Goal: Task Accomplishment & Management: Manage account settings

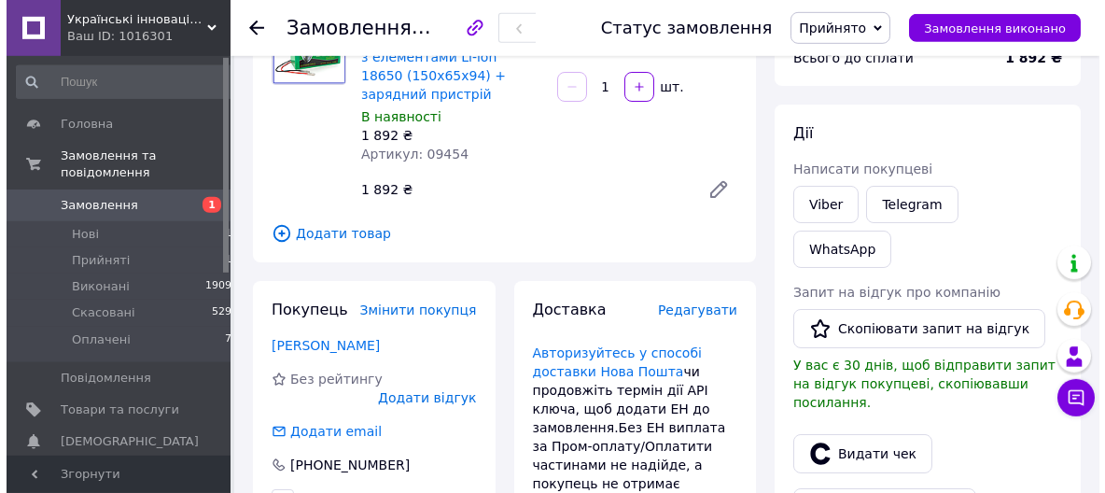
scroll to position [200, 0]
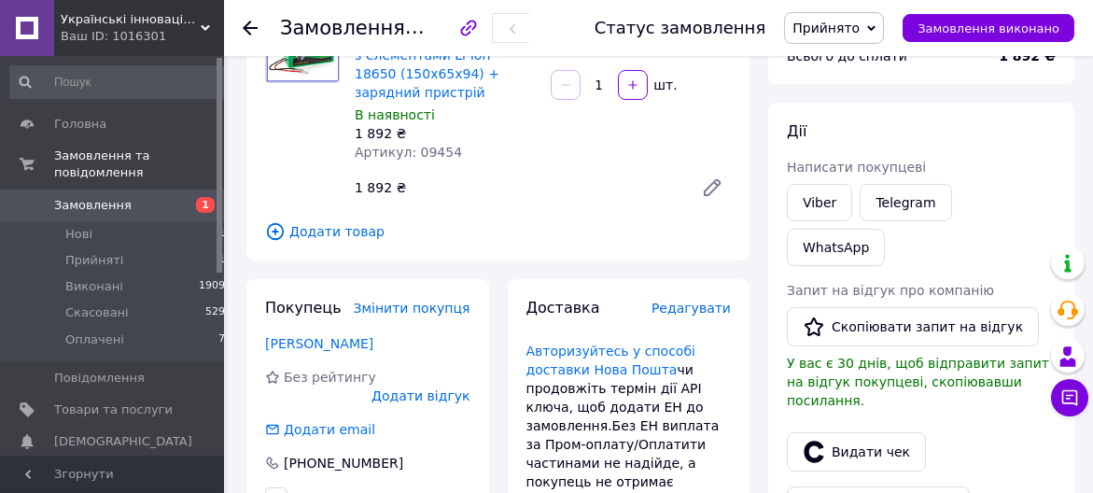
click at [319, 230] on span "Додати товар" at bounding box center [498, 231] width 466 height 21
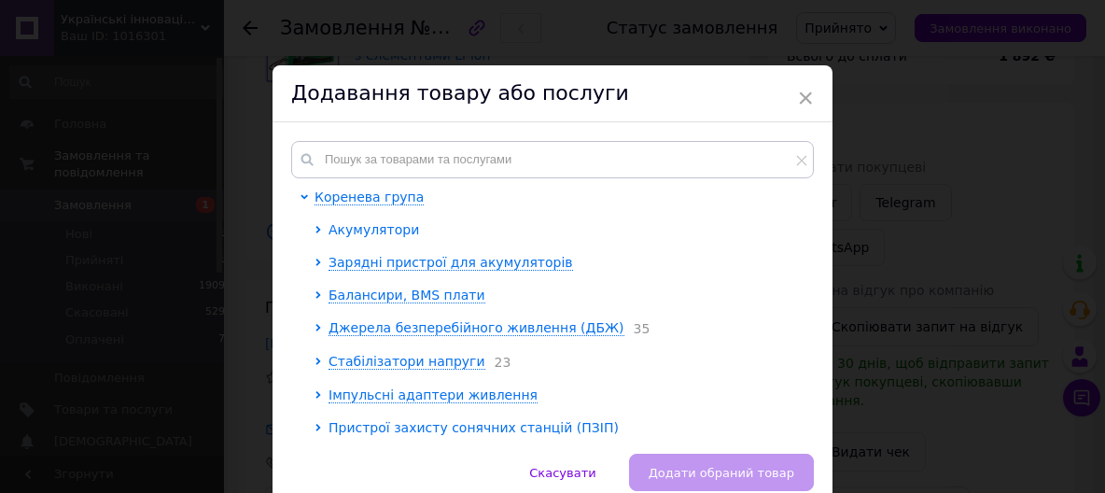
click at [314, 226] on icon at bounding box center [317, 229] width 7 height 7
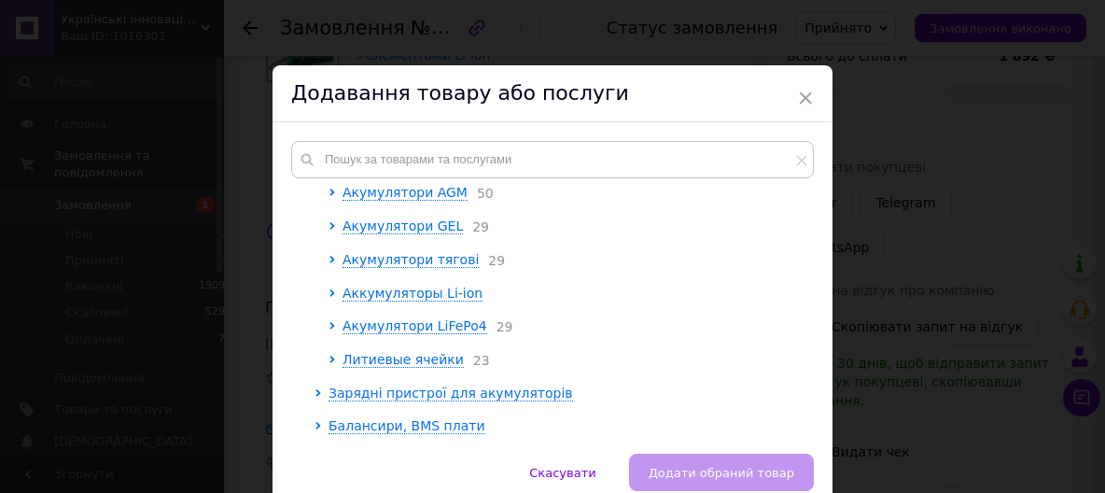
scroll to position [104, 0]
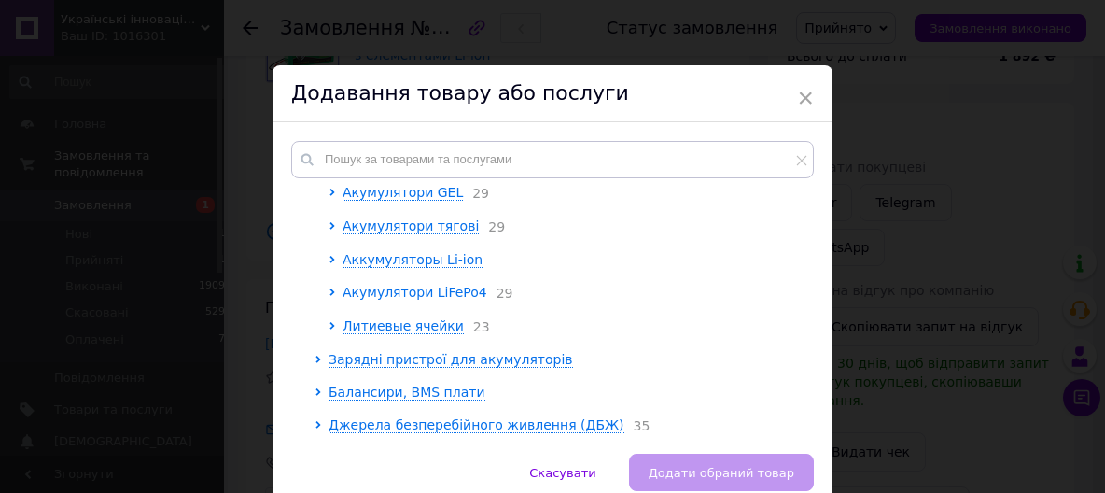
click at [329, 294] on icon at bounding box center [331, 291] width 5 height 7
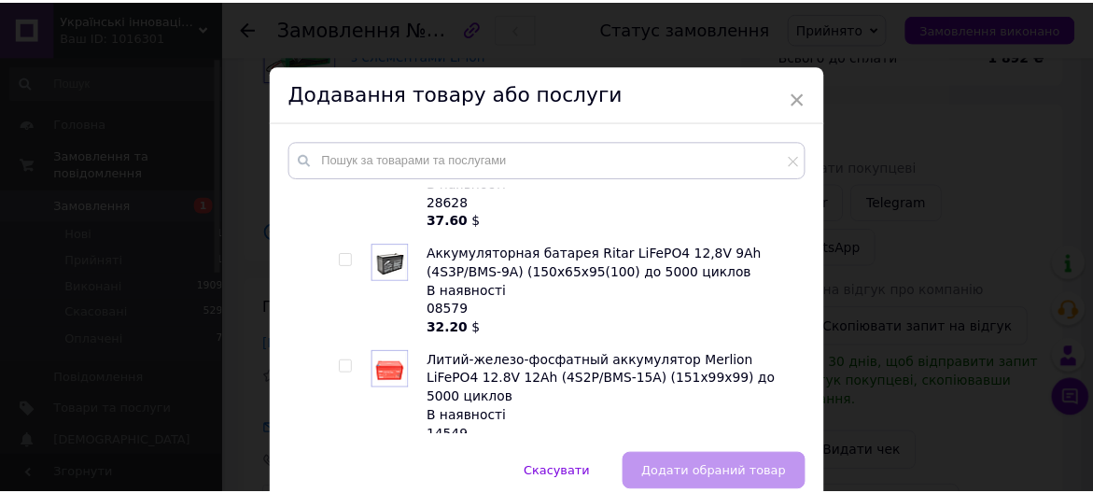
scroll to position [1036, 0]
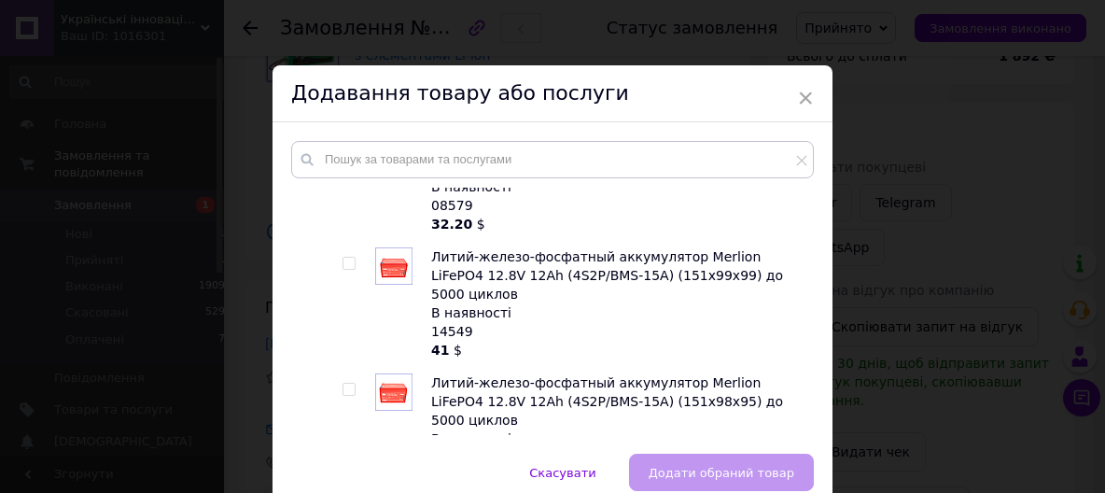
click at [342, 383] on input "checkbox" at bounding box center [348, 389] width 12 height 12
checkbox input "true"
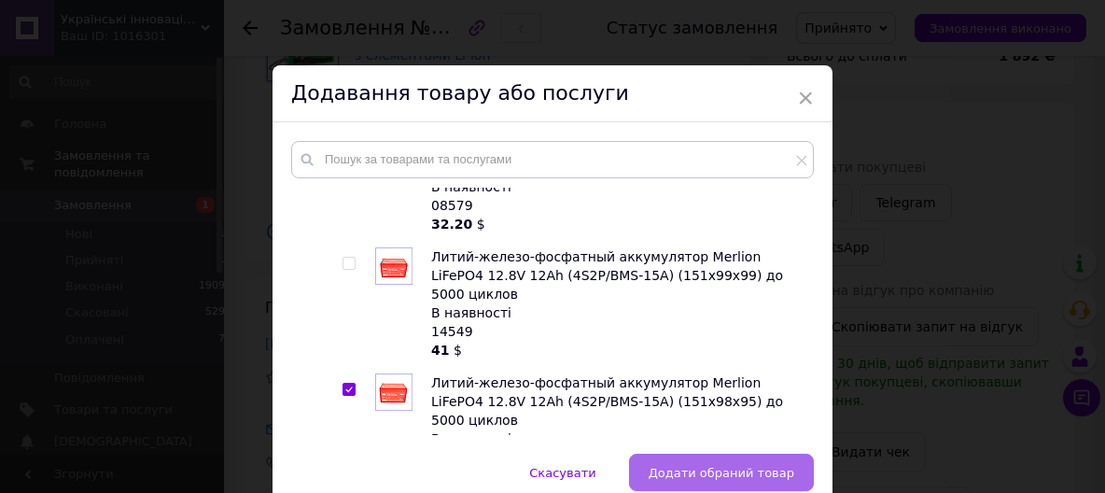
click at [678, 478] on span "Додати обраний товар" at bounding box center [721, 473] width 146 height 14
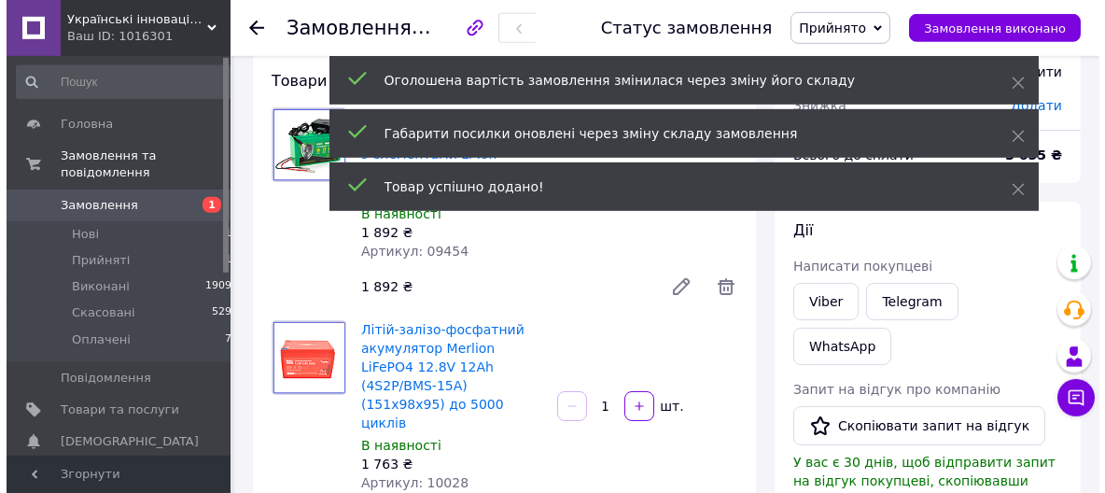
scroll to position [100, 0]
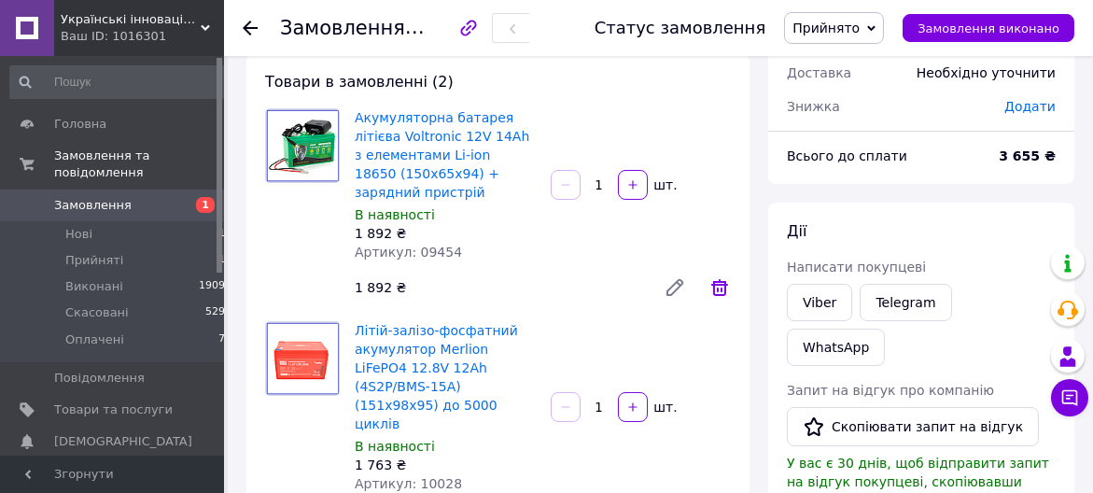
click at [718, 286] on icon at bounding box center [719, 287] width 22 height 22
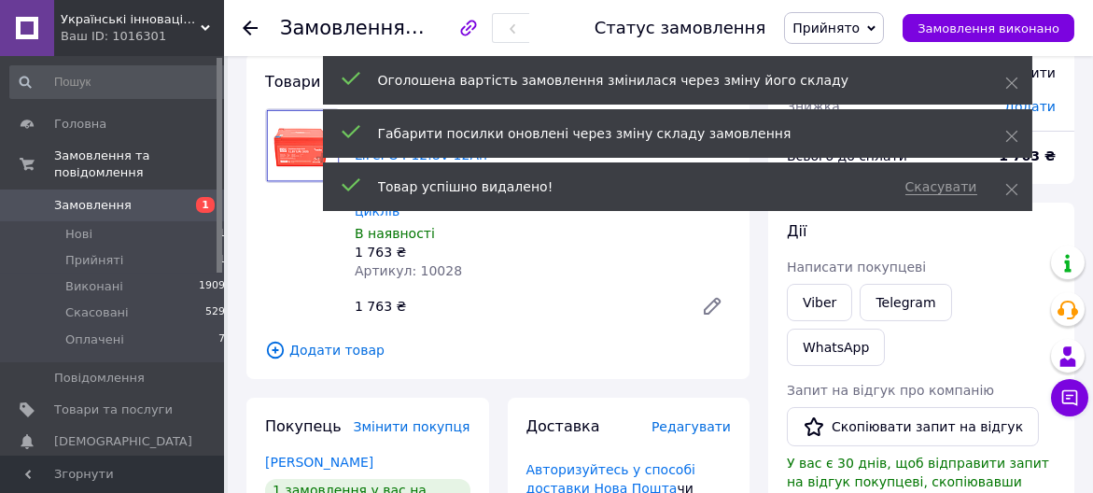
click at [333, 340] on span "Додати товар" at bounding box center [498, 350] width 466 height 21
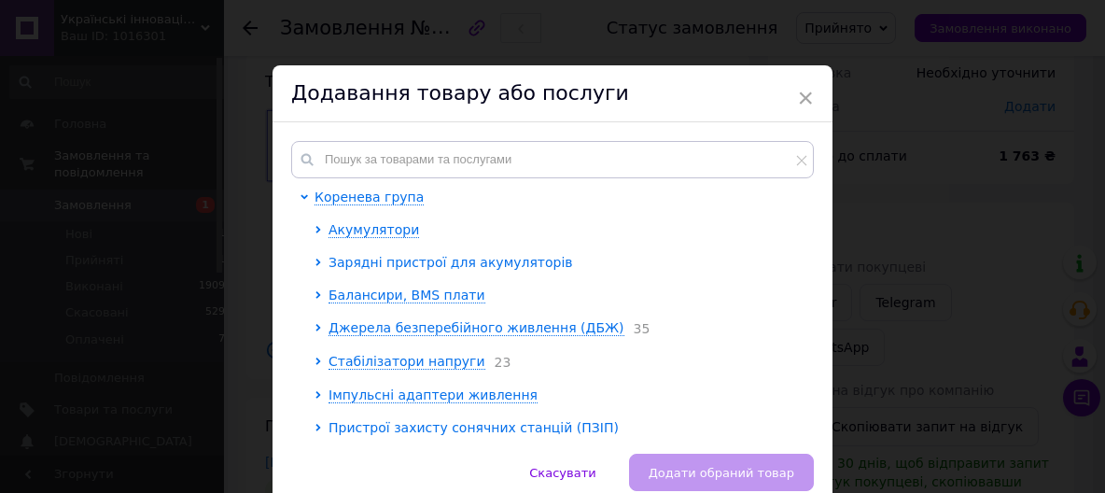
click at [314, 260] on icon at bounding box center [317, 261] width 7 height 7
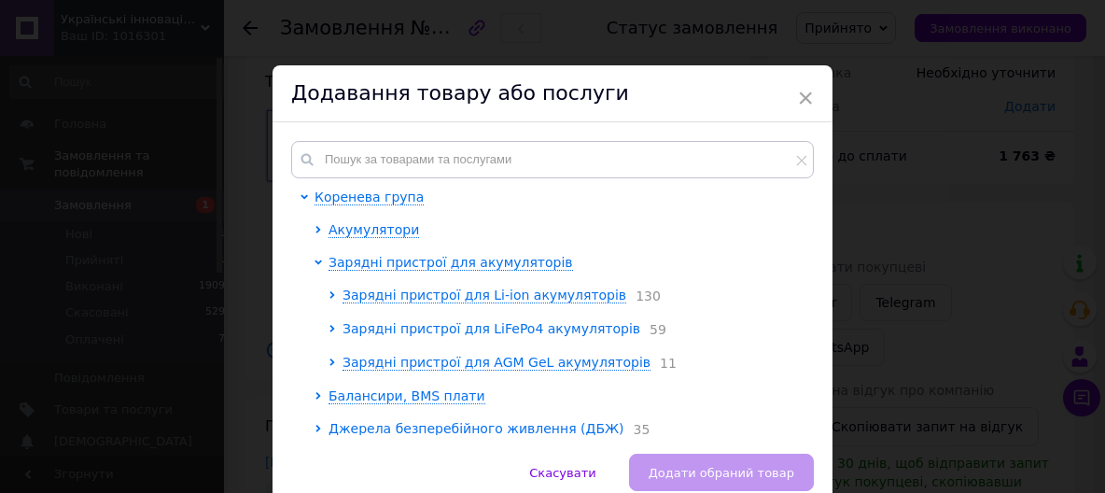
click at [329, 327] on icon at bounding box center [331, 328] width 5 height 7
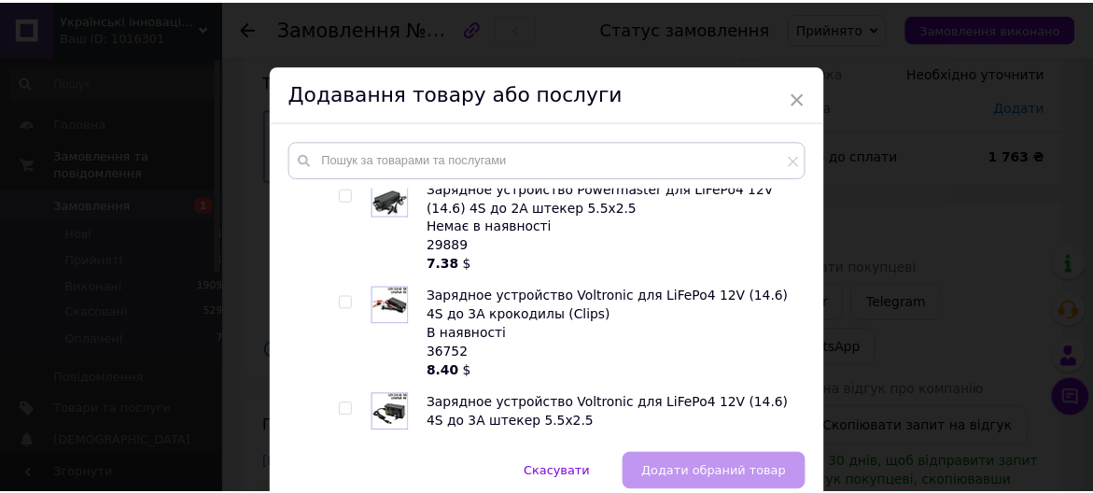
scroll to position [1243, 0]
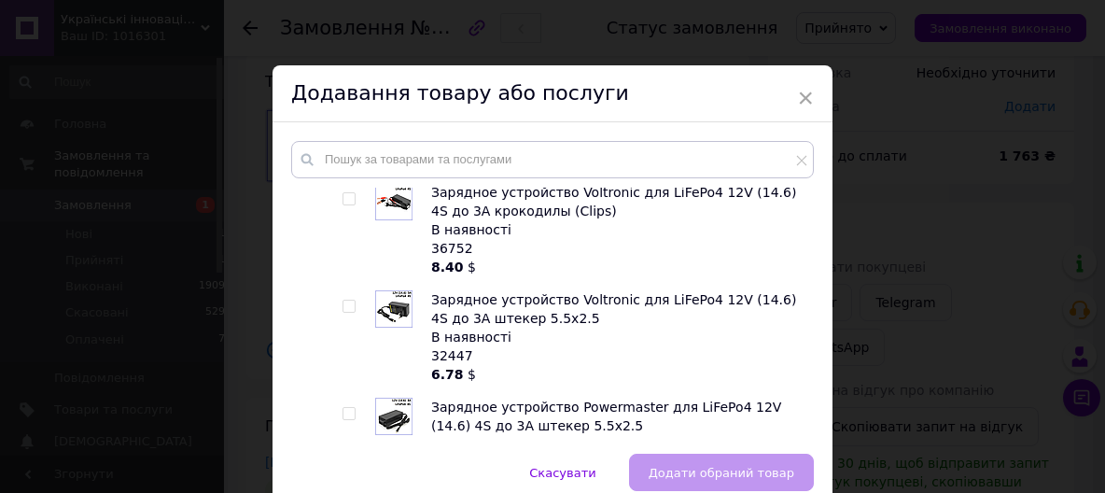
click at [342, 201] on input "checkbox" at bounding box center [348, 199] width 12 height 12
checkbox input "true"
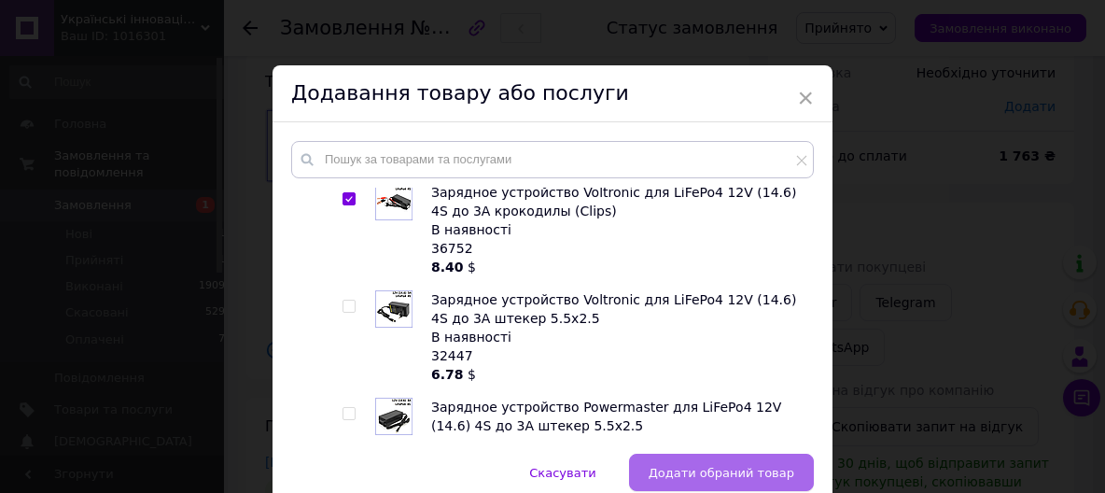
click at [675, 467] on span "Додати обраний товар" at bounding box center [721, 473] width 146 height 14
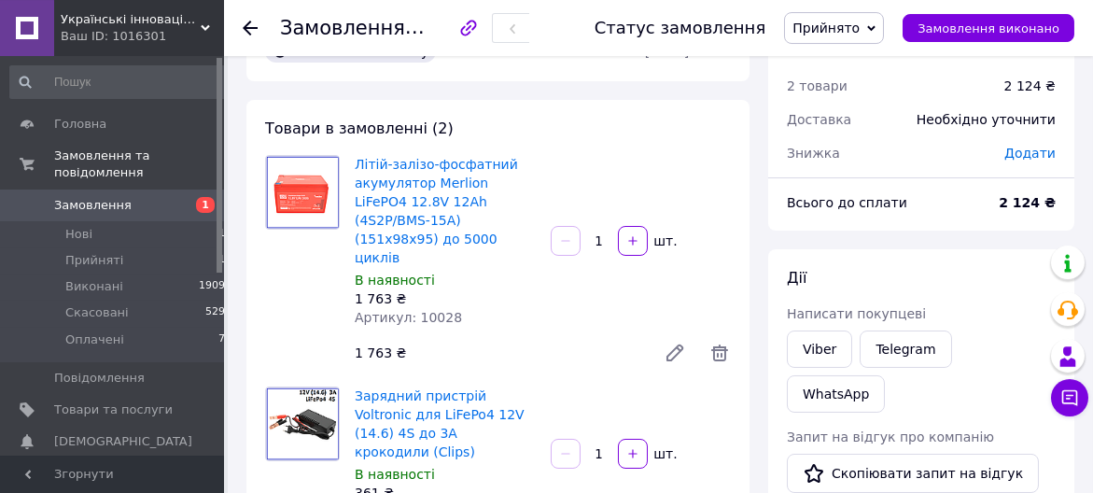
scroll to position [0, 0]
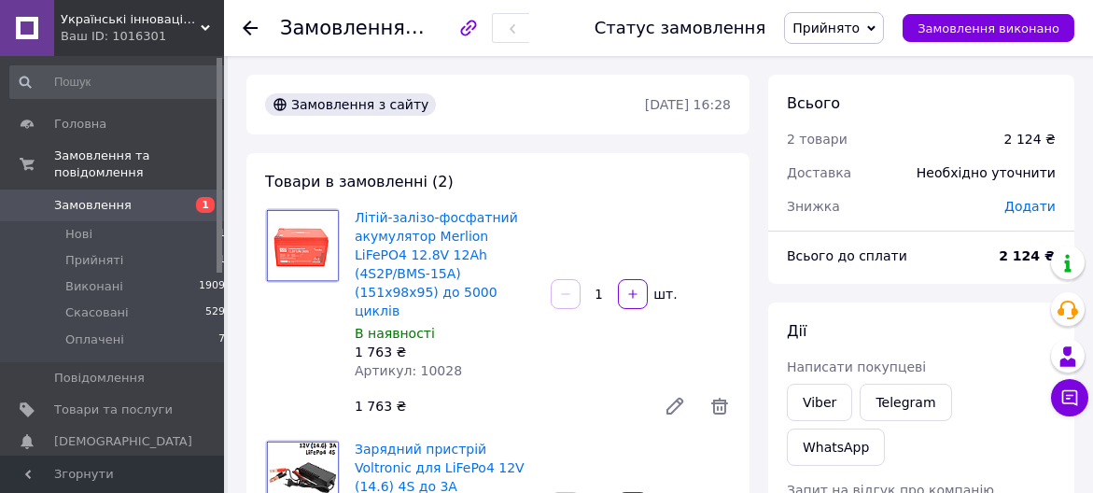
click at [530, 182] on div "Товари в замовленні (2) Літій-залізо-фосфатний акумулятор Merlion LiFePO4 12.8V…" at bounding box center [497, 430] width 503 height 555
click at [430, 363] on span "Артикул: 10028" at bounding box center [408, 370] width 107 height 15
copy span "10028"
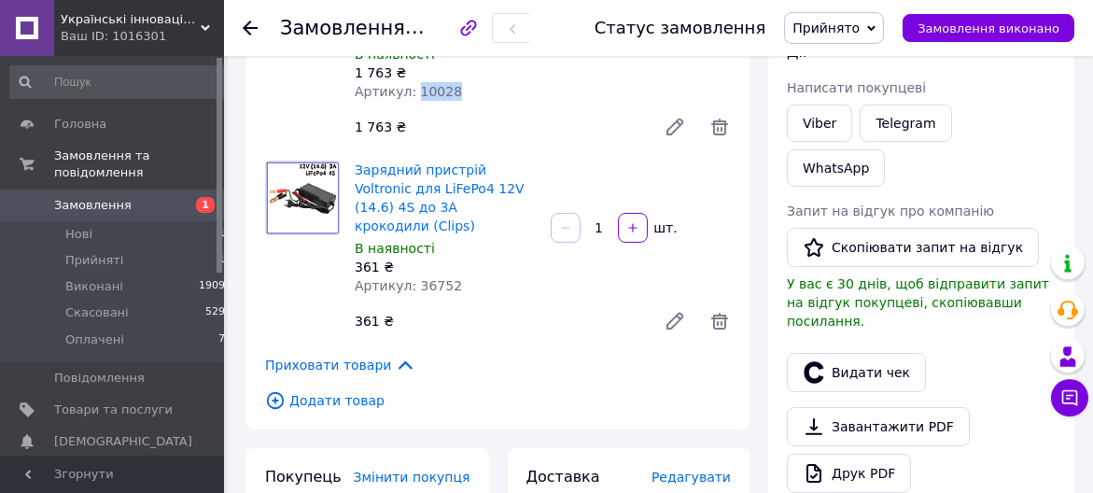
scroll to position [300, 0]
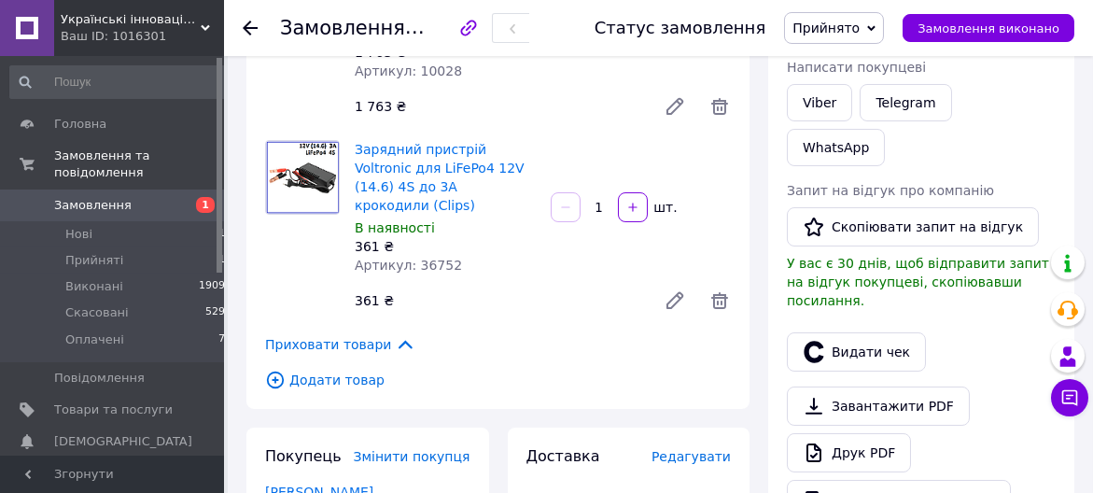
click at [433, 258] on span "Артикул: 36752" at bounding box center [408, 265] width 107 height 15
copy span "36752"
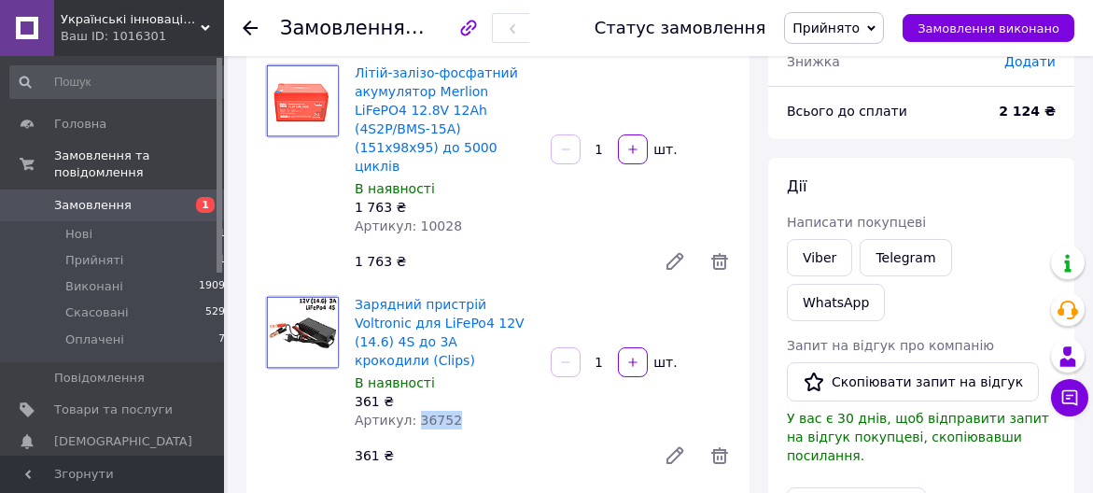
scroll to position [200, 0]
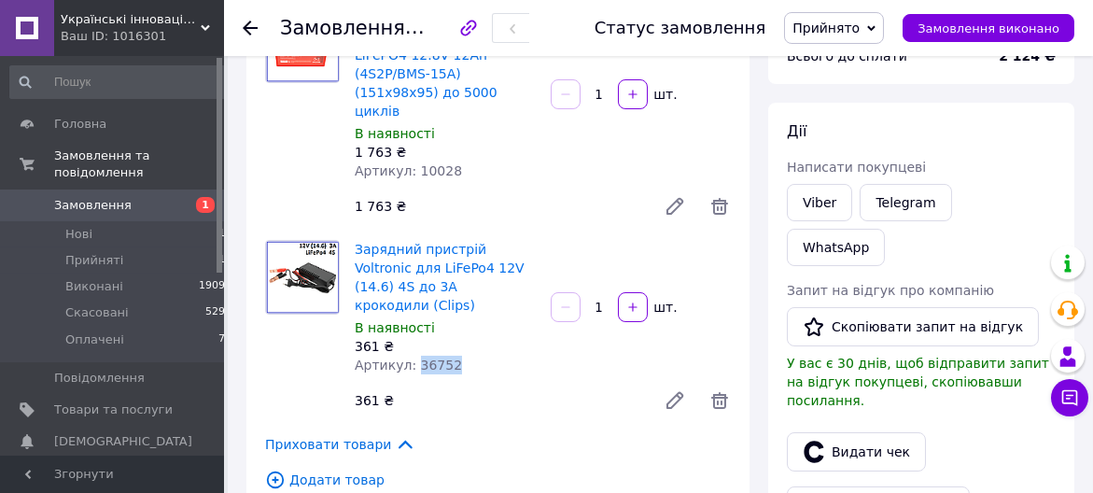
copy span "36752"
click at [433, 163] on span "Артикул: 10028" at bounding box center [408, 170] width 107 height 15
copy span "10028"
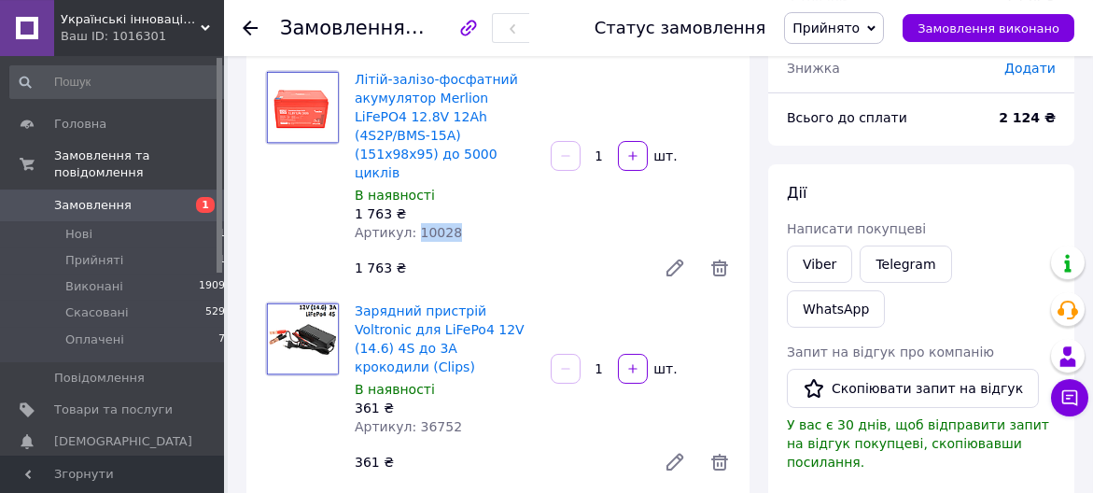
scroll to position [100, 0]
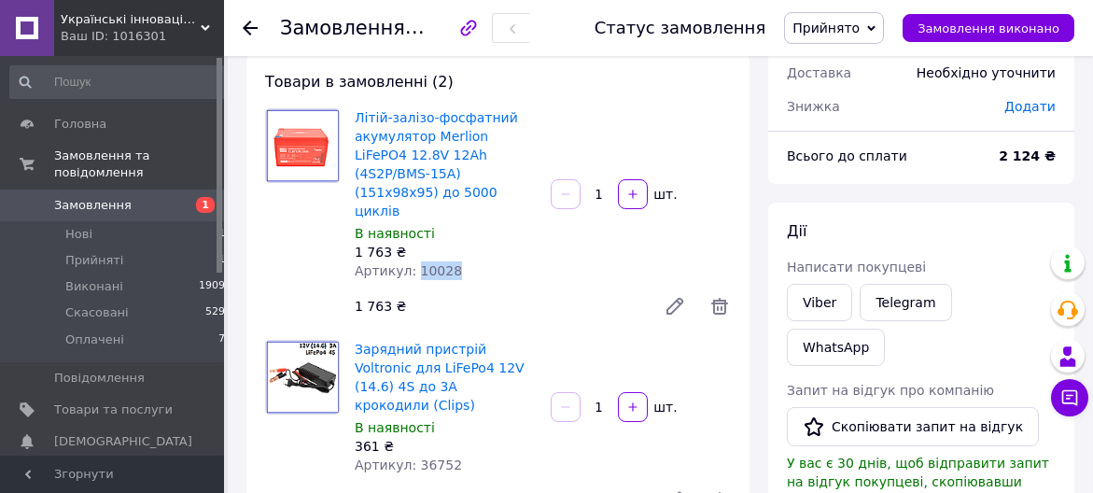
click at [846, 28] on span "Прийнято" at bounding box center [825, 28] width 67 height 15
click at [851, 119] on li "Оплачено" at bounding box center [834, 121] width 98 height 28
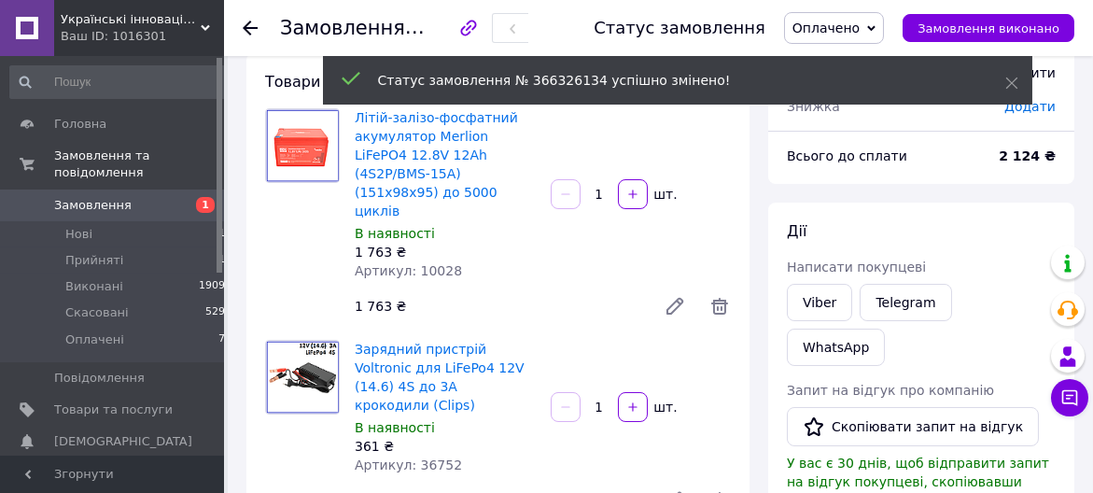
click at [429, 263] on span "Артикул: 10028" at bounding box center [408, 270] width 107 height 15
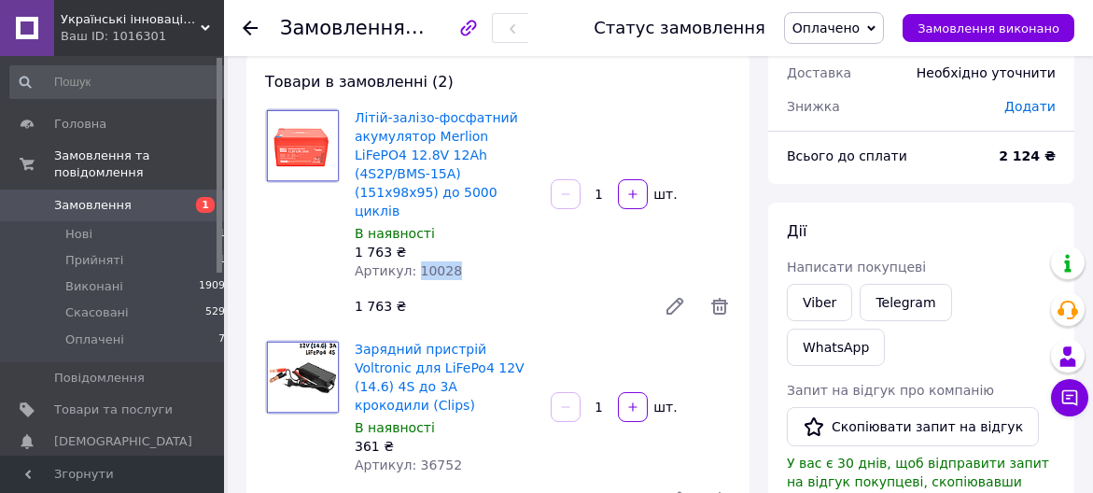
click at [429, 263] on span "Артикул: 10028" at bounding box center [408, 270] width 107 height 15
copy span "10028"
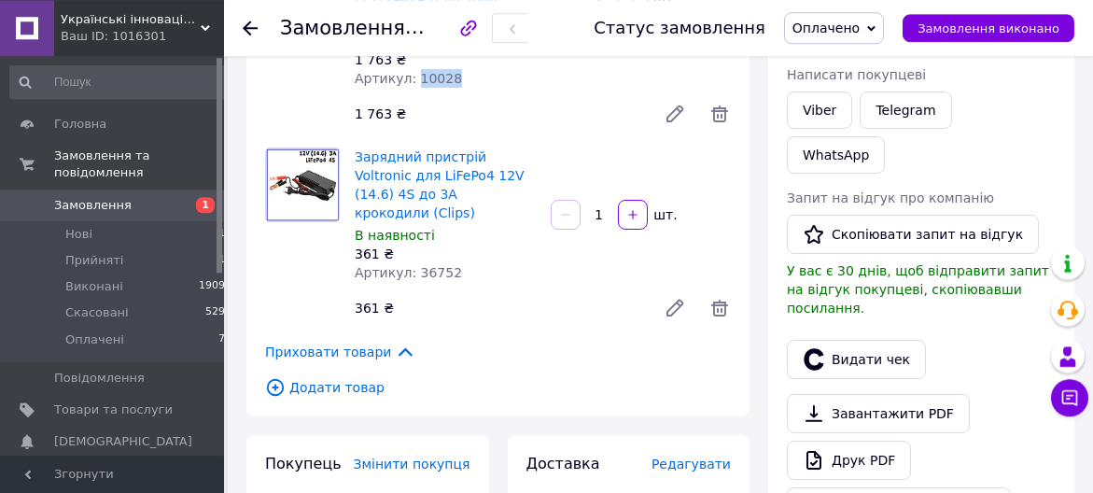
scroll to position [300, 0]
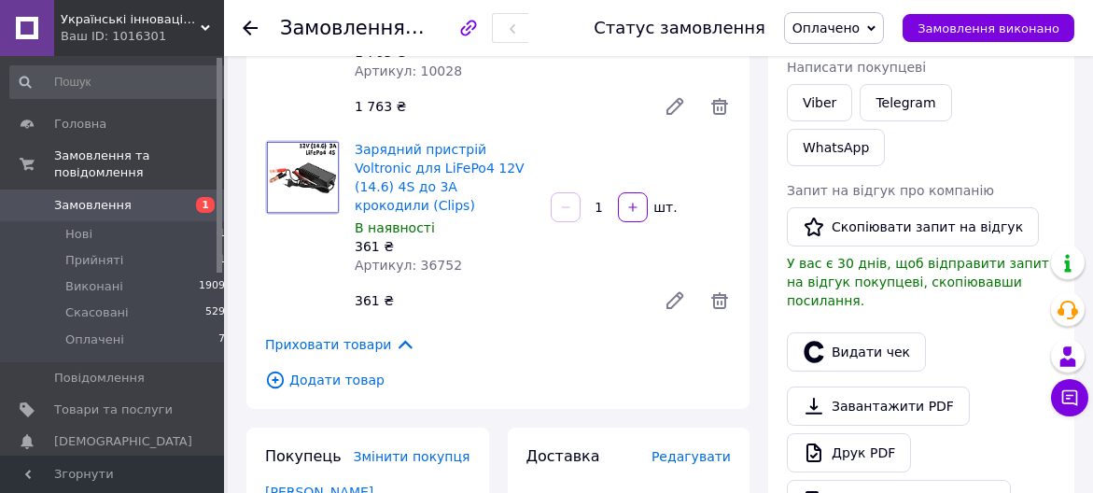
click at [433, 258] on span "Артикул: 36752" at bounding box center [408, 265] width 107 height 15
copy span "36752"
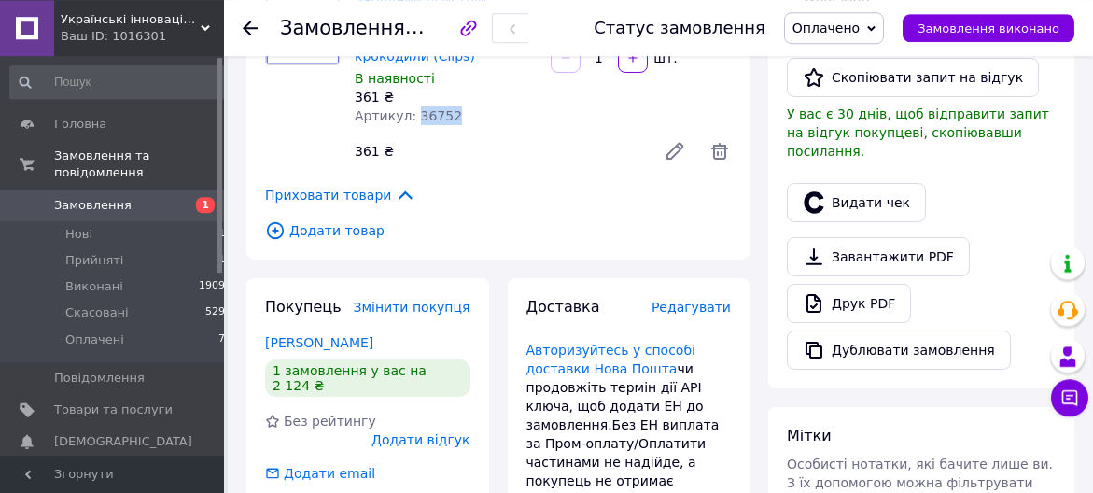
scroll to position [801, 0]
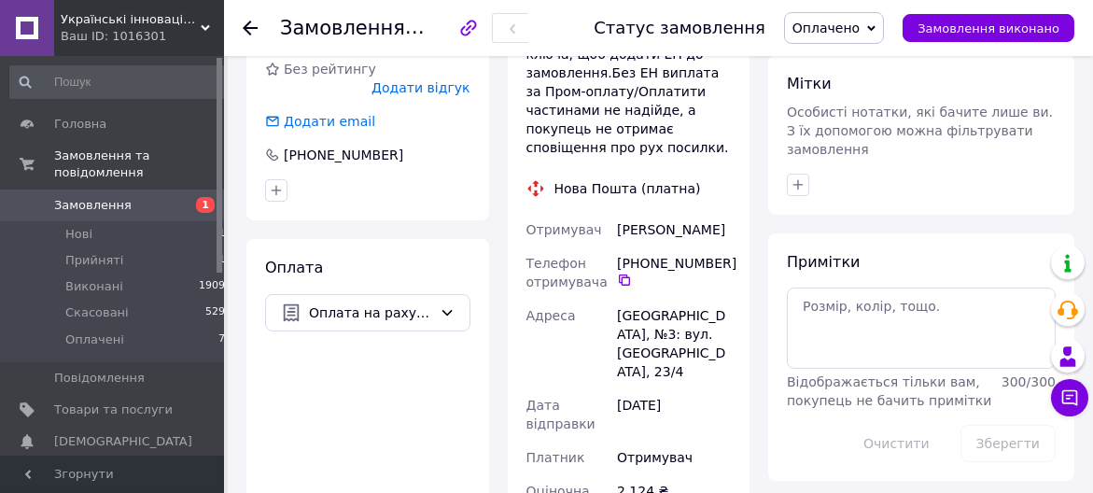
click at [649, 213] on div "[PERSON_NAME]" at bounding box center [673, 230] width 121 height 34
click at [677, 254] on div "[PHONE_NUMBER]" at bounding box center [674, 271] width 114 height 34
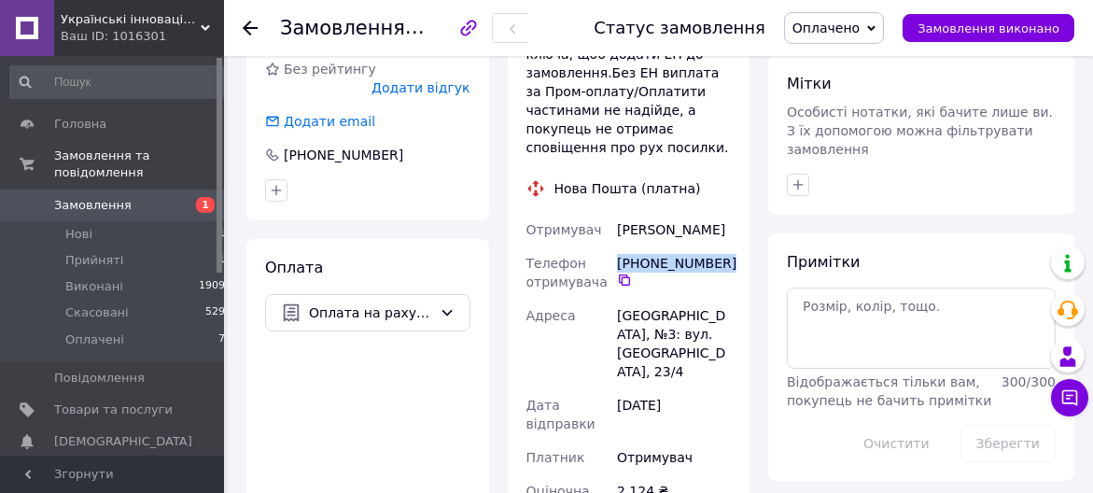
click at [677, 254] on div "[PHONE_NUMBER]" at bounding box center [674, 271] width 114 height 34
copy div "[PHONE_NUMBER]"
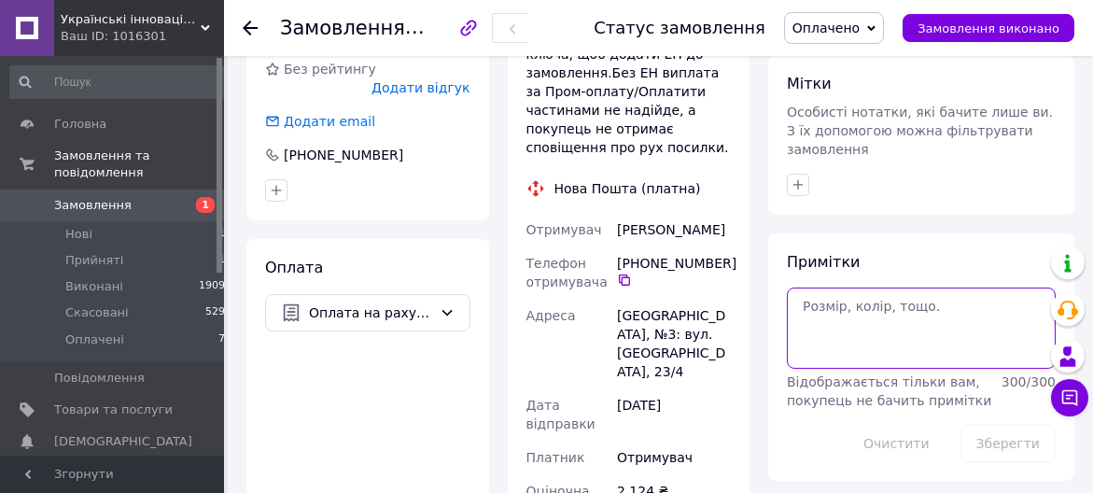
click at [817, 287] on textarea at bounding box center [921, 327] width 269 height 80
paste textarea "Гарантійний термін та умови гарантії на сторінці сайту компанії «Українські інн…"
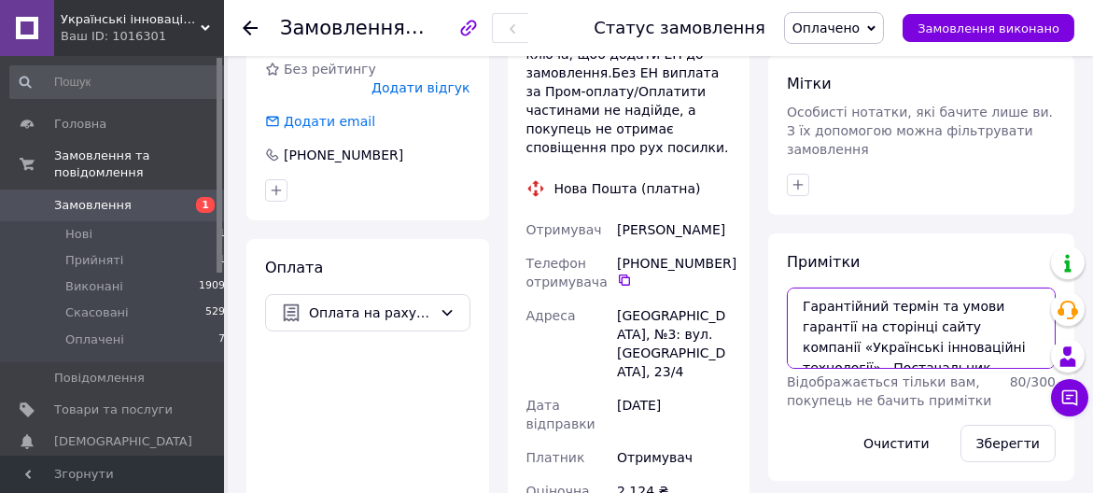
scroll to position [69, 0]
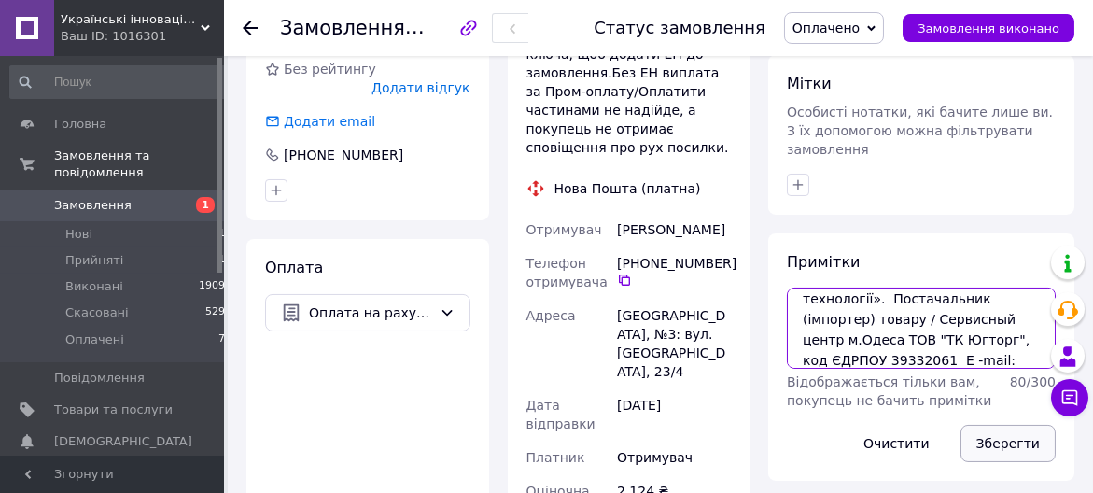
type textarea "Гарантійний термін та умови гарантії на сторінці сайту компанії «Українські інн…"
click at [1008, 425] on button "Зберегти" at bounding box center [1007, 443] width 95 height 37
click at [248, 25] on icon at bounding box center [250, 28] width 15 height 15
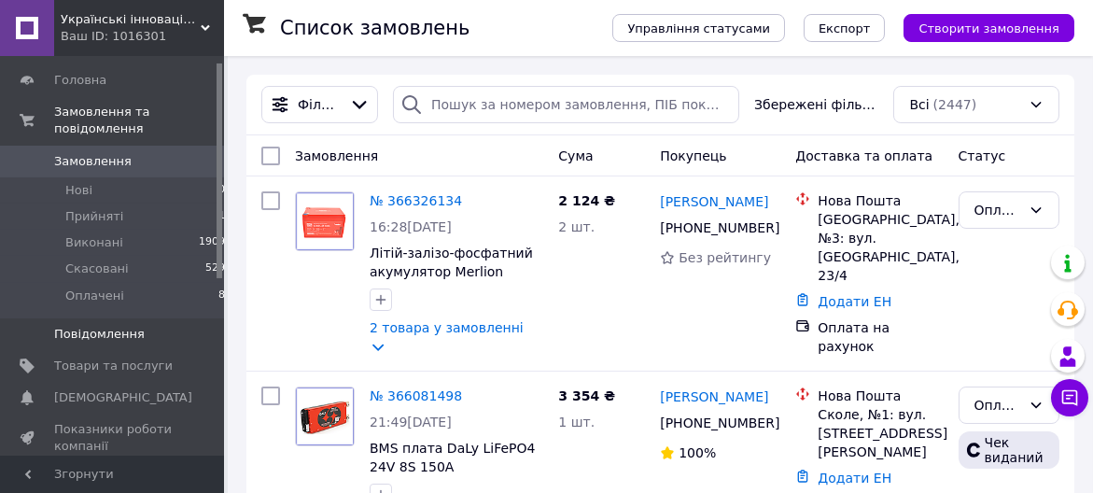
scroll to position [96, 0]
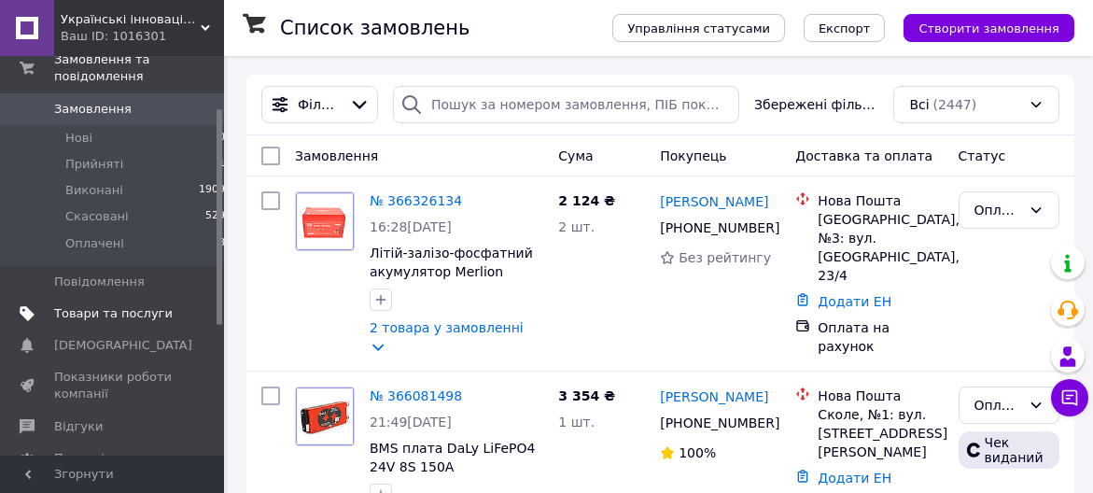
click at [130, 305] on span "Товари та послуги" at bounding box center [113, 313] width 119 height 17
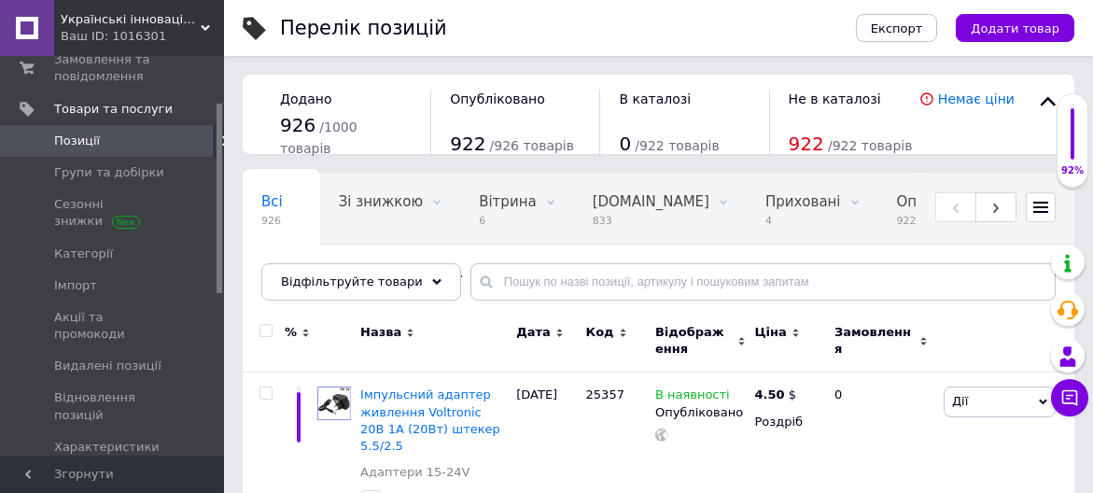
click at [222, 138] on use at bounding box center [225, 141] width 6 height 10
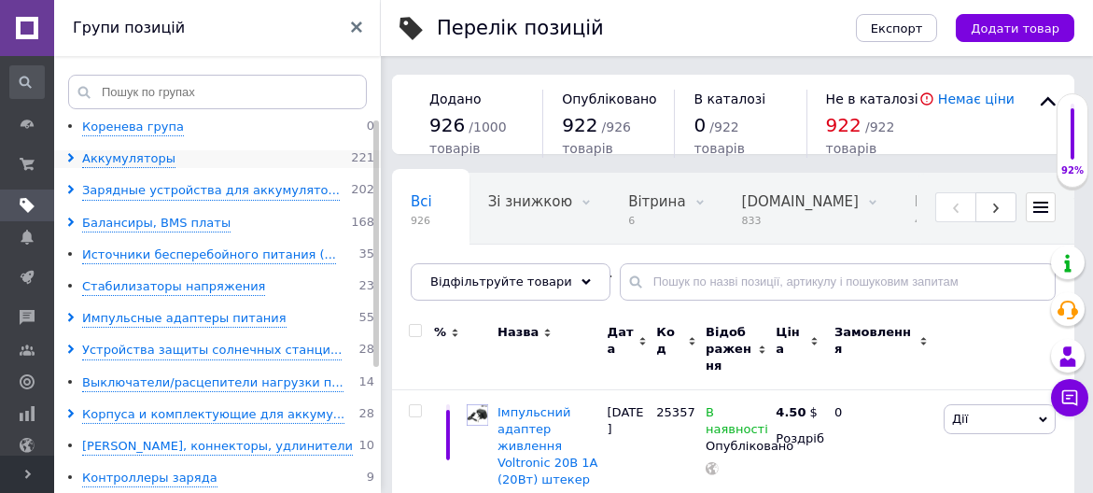
click at [70, 156] on use at bounding box center [71, 157] width 6 height 9
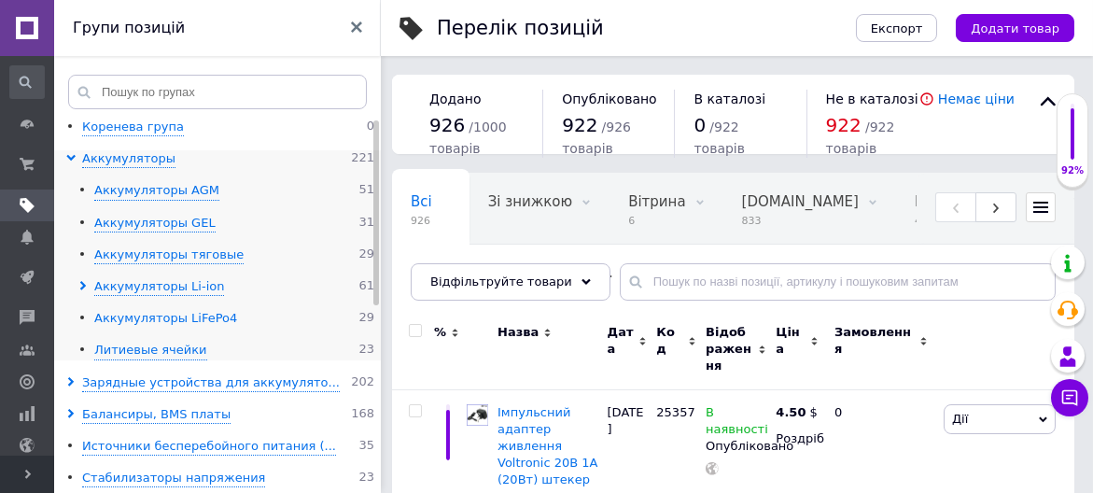
click at [122, 316] on div "Аккумуляторы LiFePo4" at bounding box center [165, 319] width 143 height 18
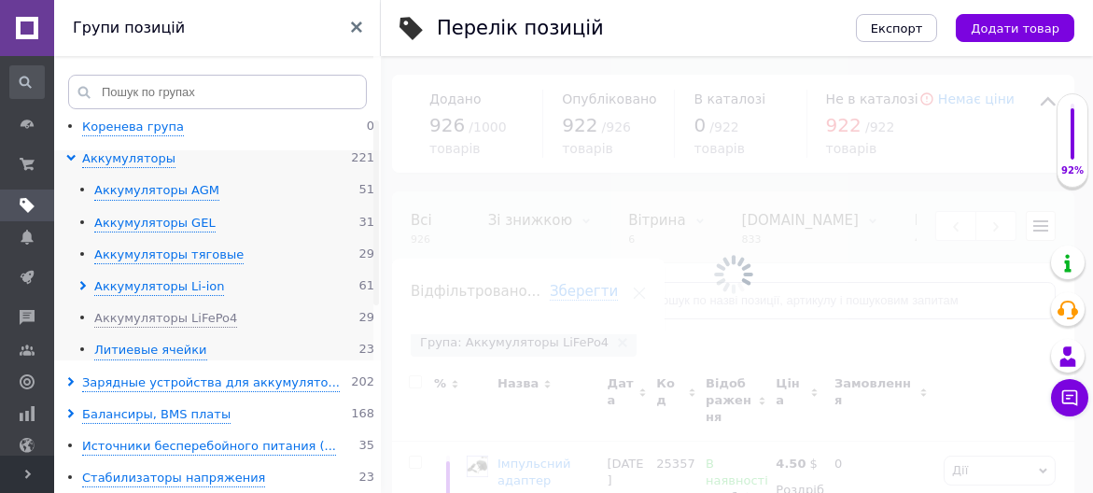
scroll to position [0, 628]
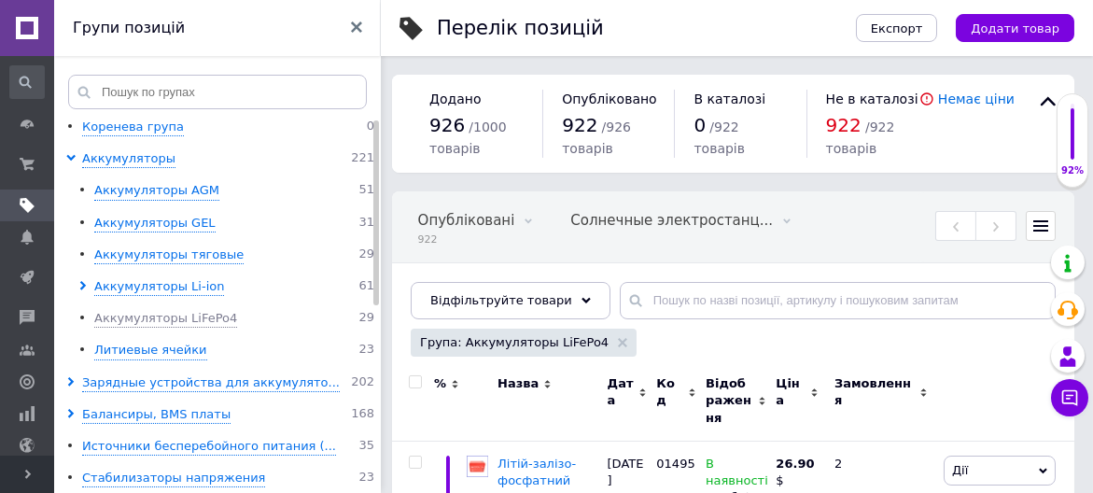
click at [354, 29] on icon at bounding box center [356, 26] width 11 height 11
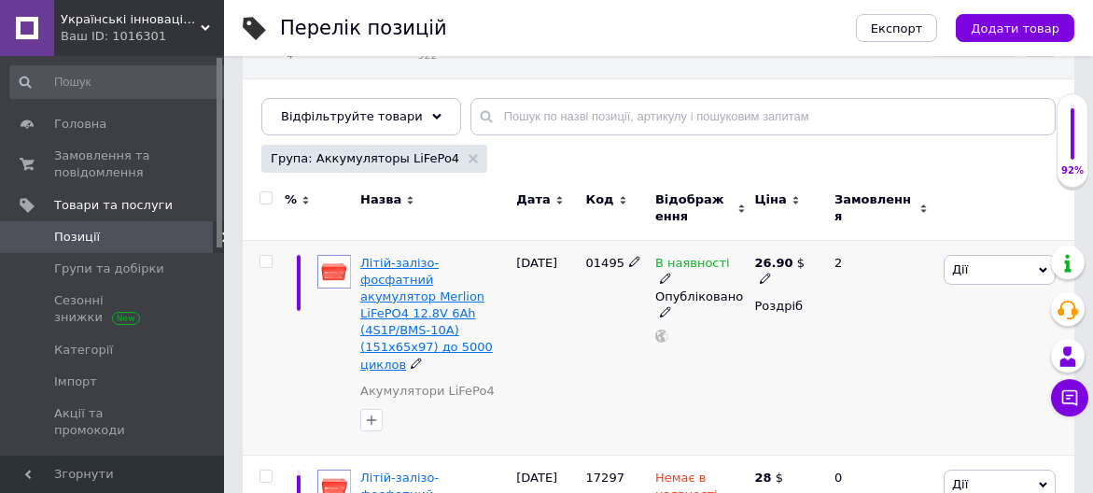
scroll to position [200, 0]
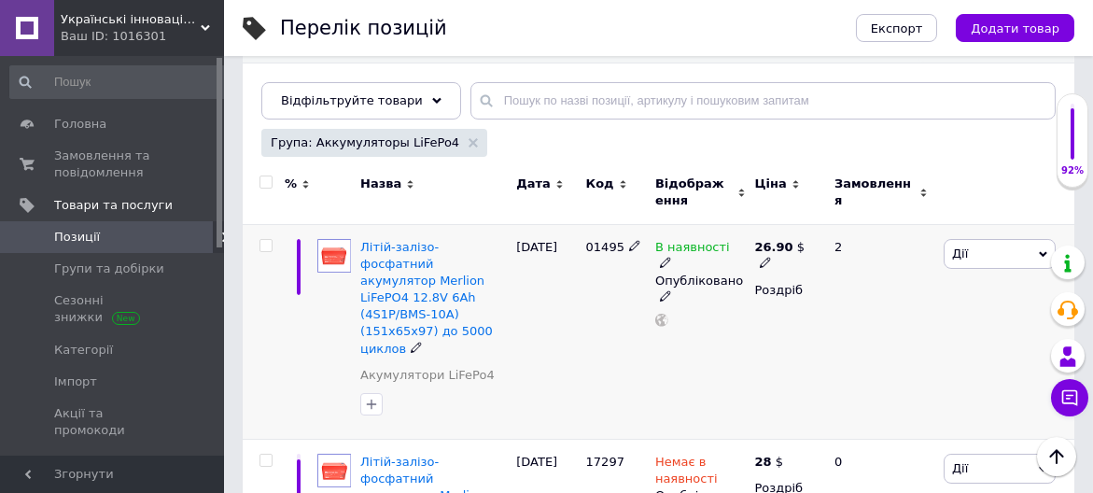
click at [958, 246] on span "Дії" at bounding box center [960, 253] width 16 height 14
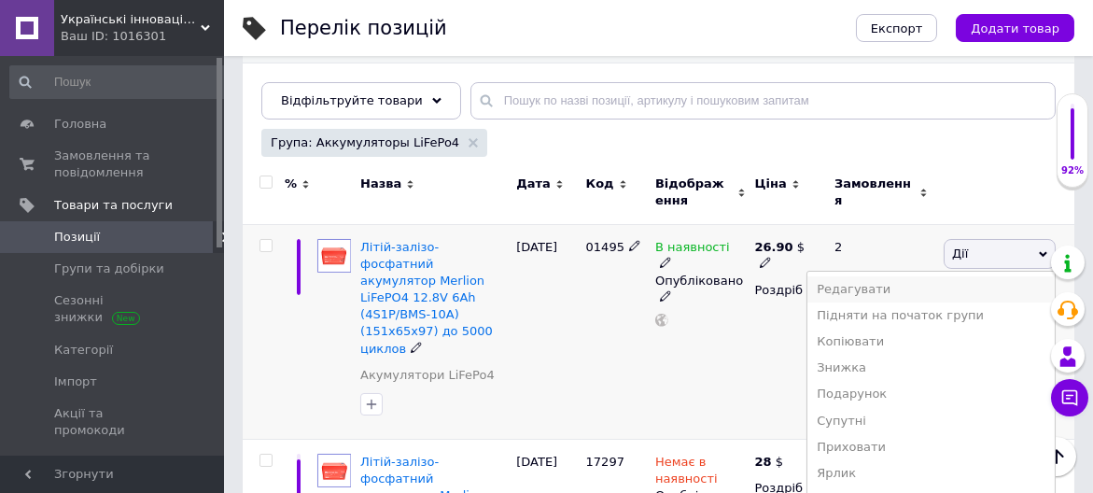
click at [867, 276] on li "Редагувати" at bounding box center [930, 289] width 247 height 26
